Goal: Task Accomplishment & Management: Manage account settings

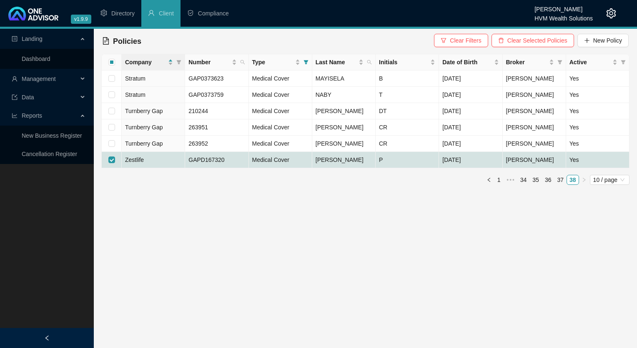
click at [617, 12] on header "v1.9.9 [PERSON_NAME] HVM Wealth Solutions Directory Client Compliance" at bounding box center [318, 14] width 637 height 29
click at [609, 15] on icon "setting" at bounding box center [611, 13] width 10 height 10
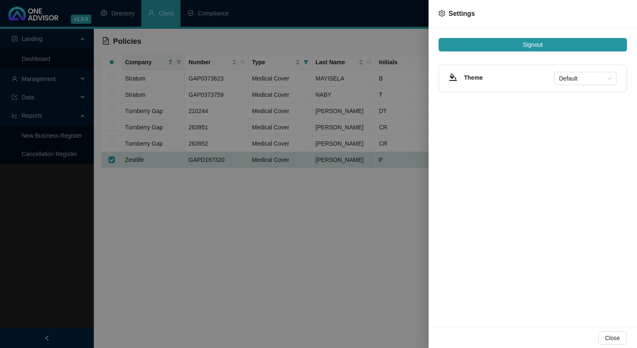
click at [503, 52] on div "Signout Theme Default" at bounding box center [533, 177] width 209 height 299
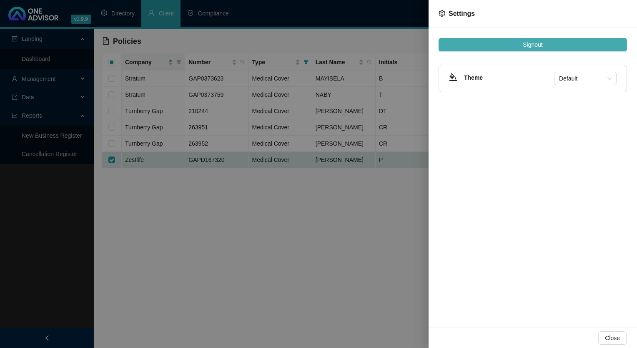
click at [501, 46] on button "Signout" at bounding box center [533, 44] width 188 height 13
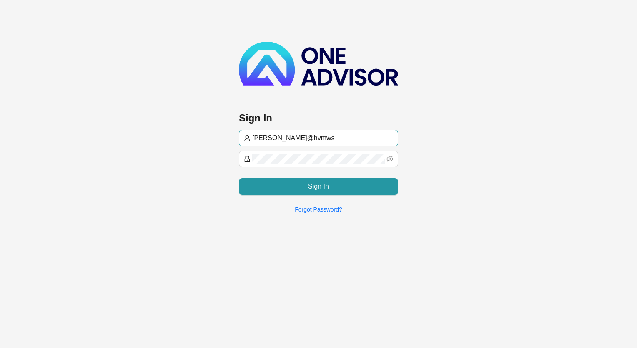
click at [319, 134] on input "[PERSON_NAME]@hvmws" at bounding box center [322, 138] width 141 height 10
type input "[EMAIL_ADDRESS][DOMAIN_NAME]"
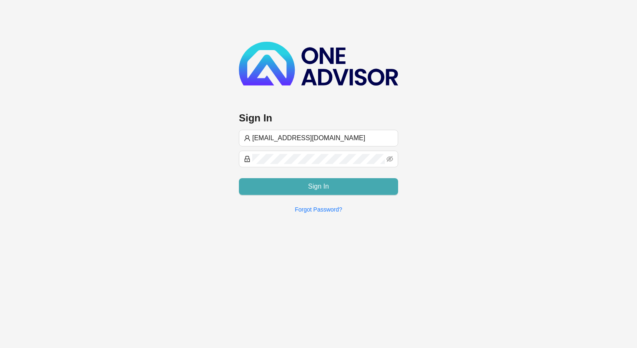
click at [290, 187] on button "Sign In" at bounding box center [318, 186] width 159 height 17
